Goal: Task Accomplishment & Management: Use online tool/utility

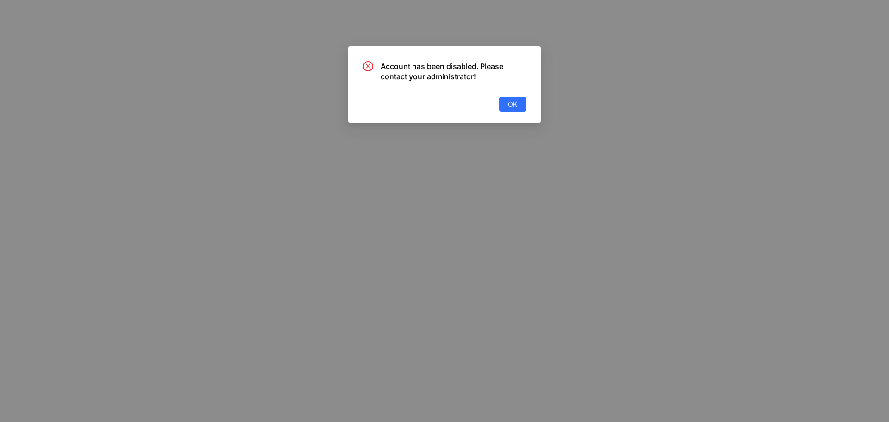
click at [514, 103] on span "OK" at bounding box center [512, 104] width 9 height 10
